Goal: Transaction & Acquisition: Purchase product/service

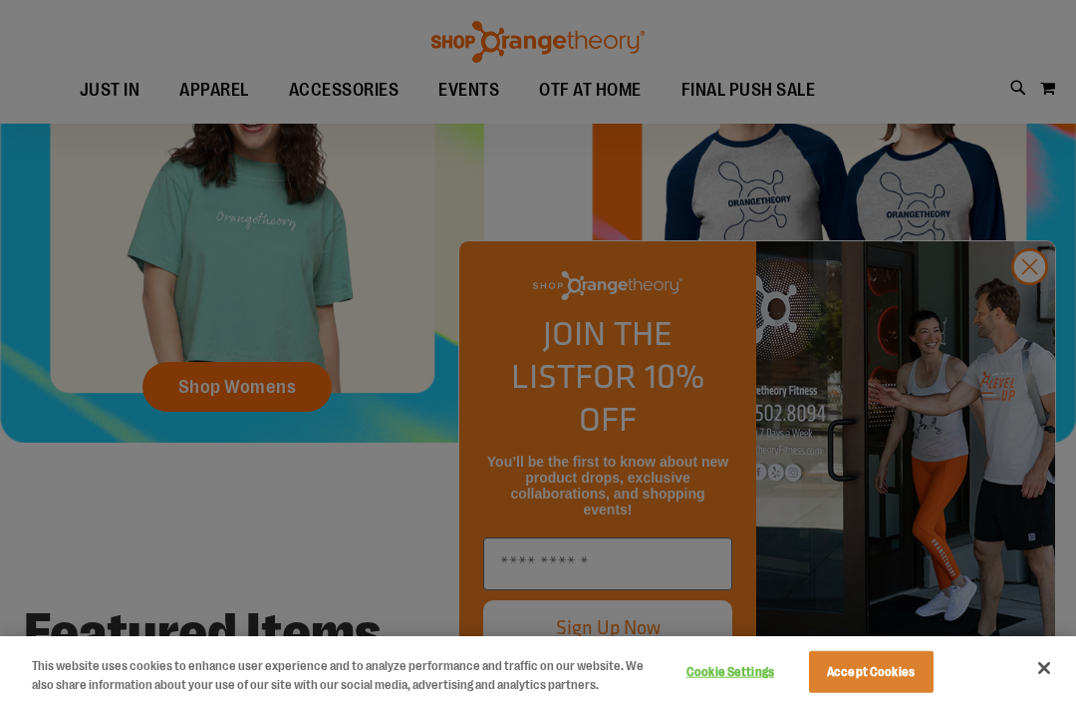
scroll to position [800, 0]
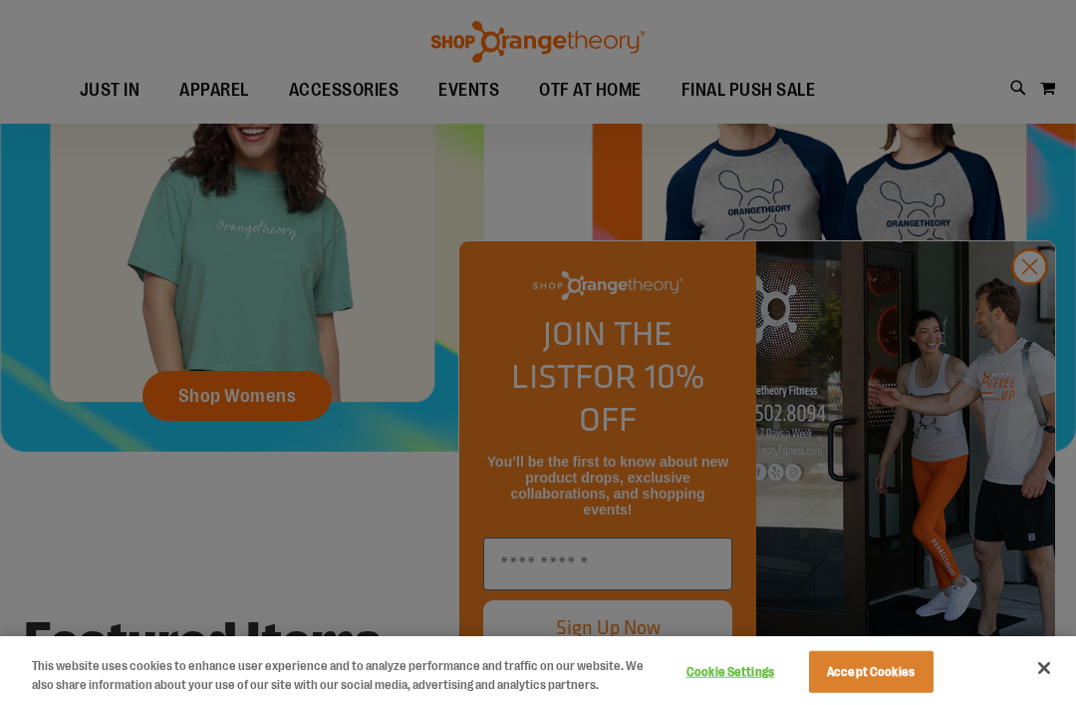
click at [1012, 378] on div at bounding box center [538, 352] width 1076 height 705
click at [1040, 378] on div at bounding box center [538, 352] width 1076 height 705
click at [1020, 365] on div at bounding box center [538, 352] width 1076 height 705
click at [1021, 368] on div at bounding box center [538, 352] width 1076 height 705
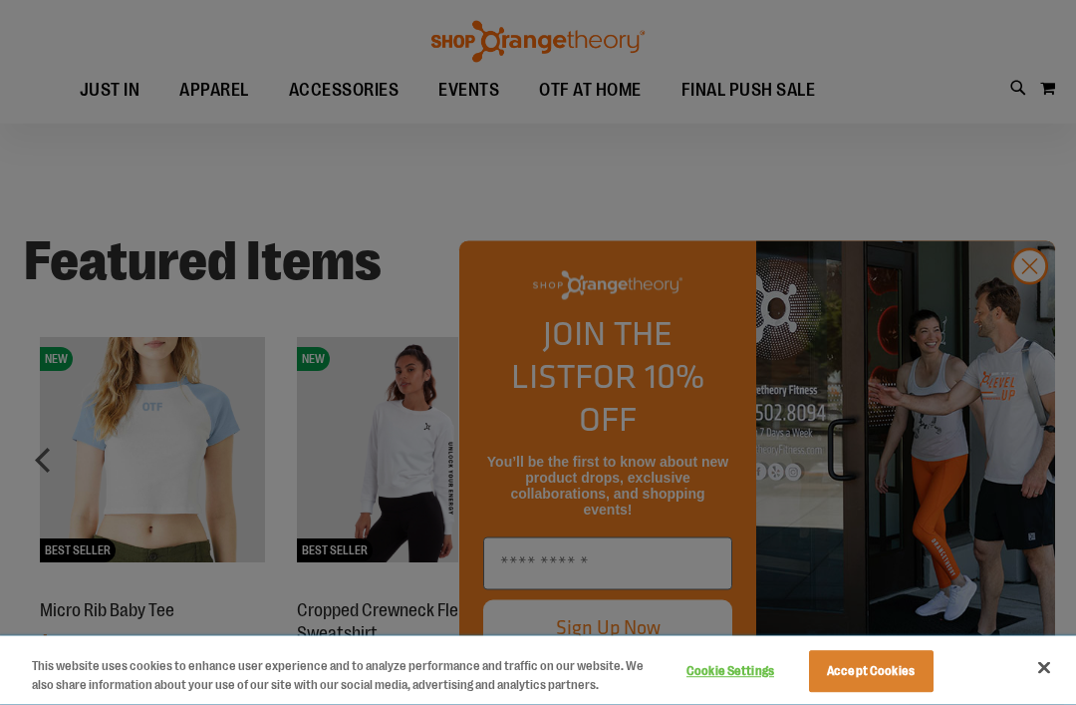
click at [886, 693] on button "Accept Cookies" at bounding box center [871, 672] width 125 height 42
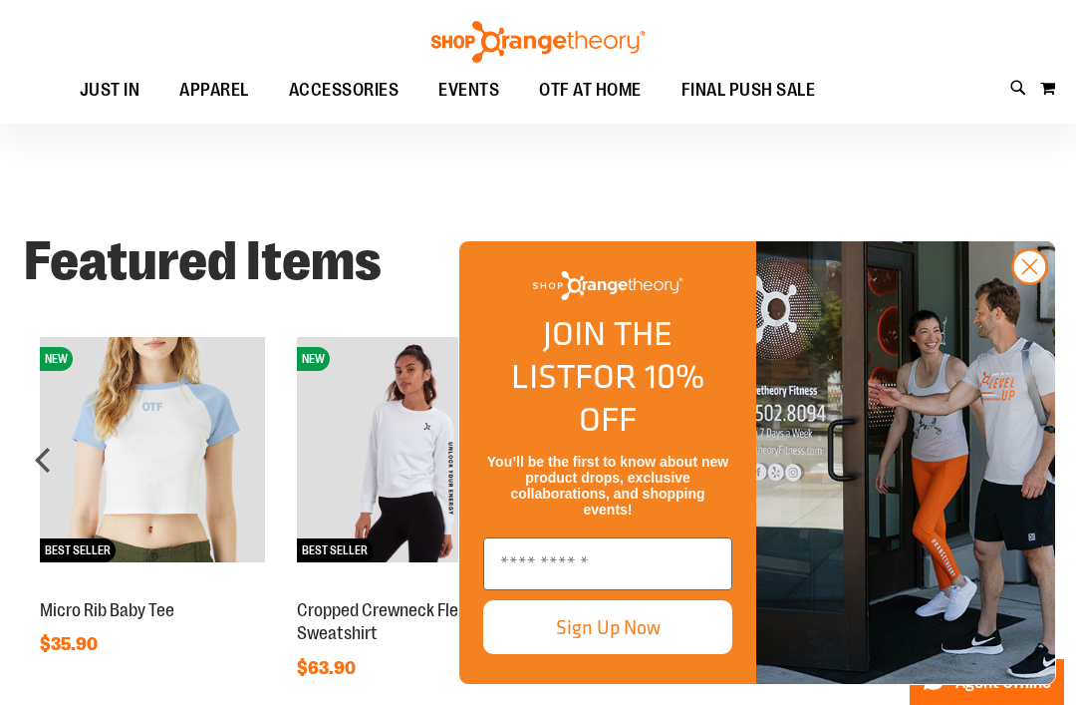
click at [1034, 283] on circle "Close dialog" at bounding box center [1029, 266] width 33 height 33
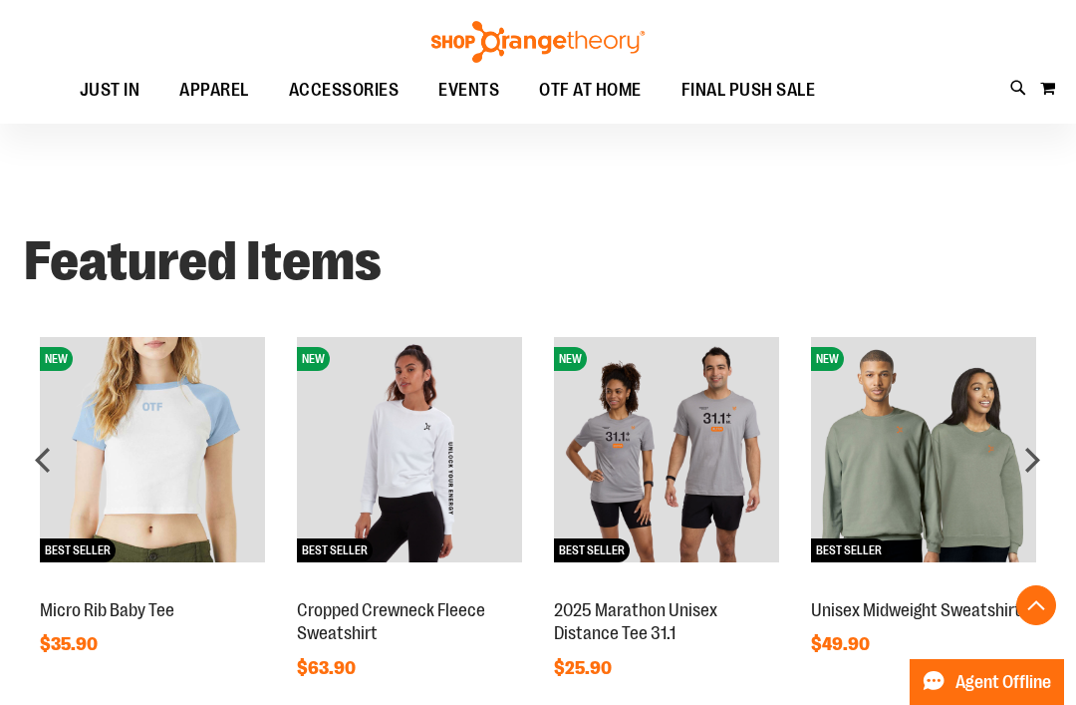
click at [1030, 434] on img at bounding box center [923, 449] width 225 height 225
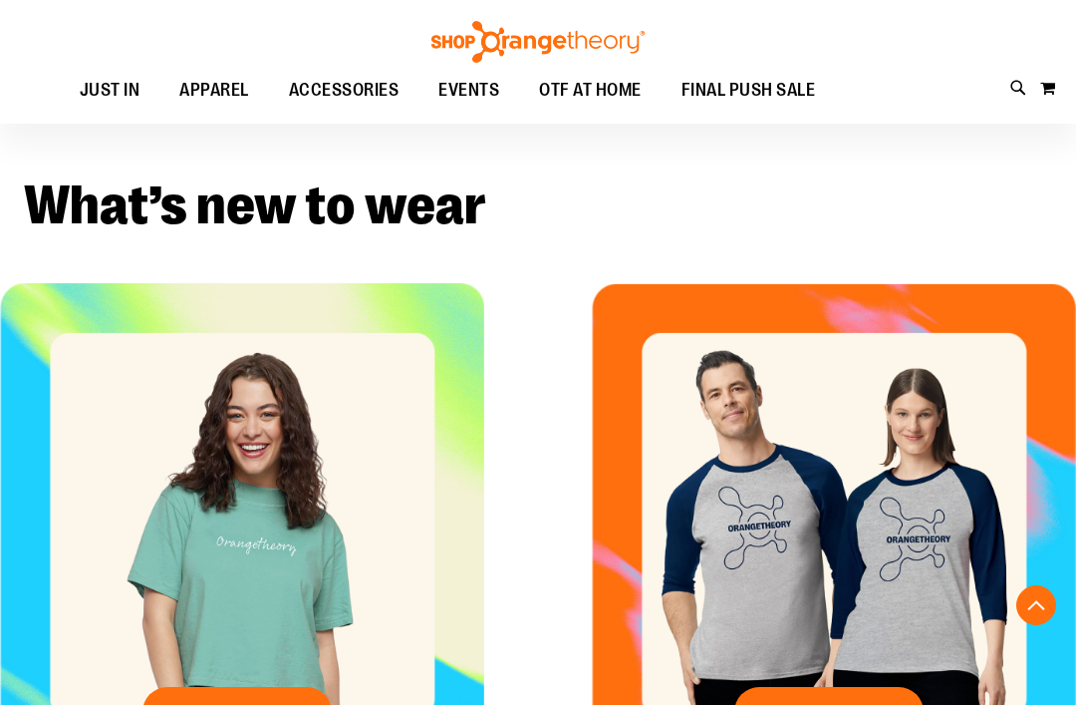
scroll to position [484, 0]
